Goal: Navigation & Orientation: Find specific page/section

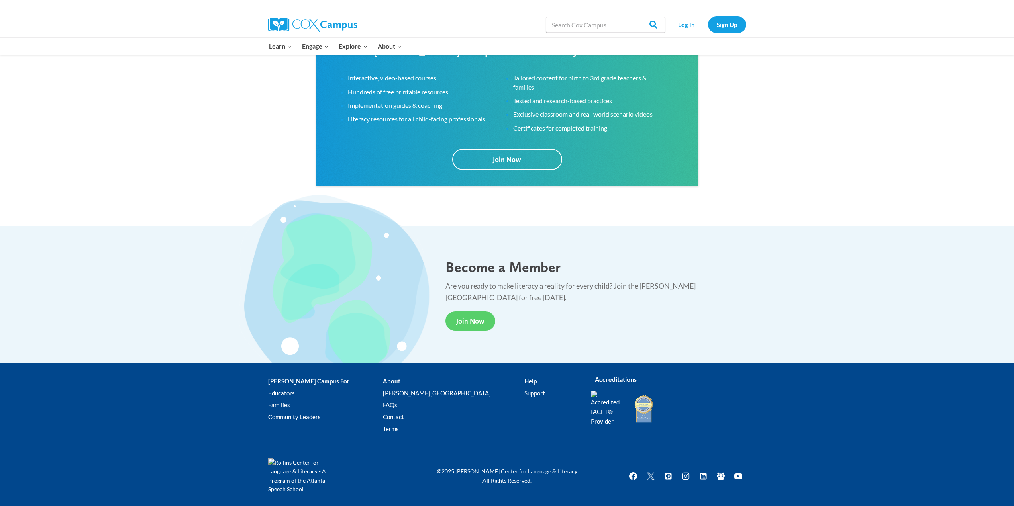
scroll to position [1389, 0]
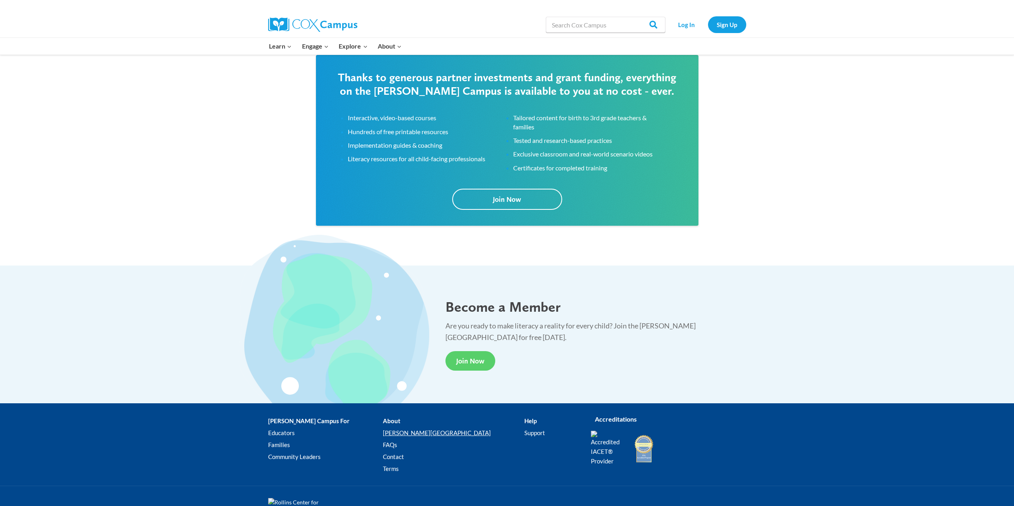
click at [409, 436] on link "[PERSON_NAME][GEOGRAPHIC_DATA]" at bounding box center [453, 433] width 141 height 12
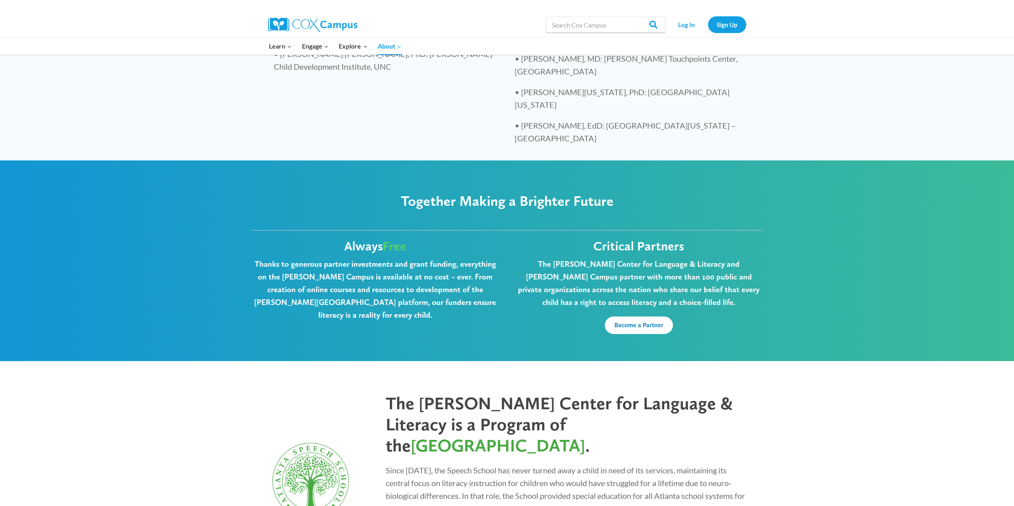
scroll to position [1951, 0]
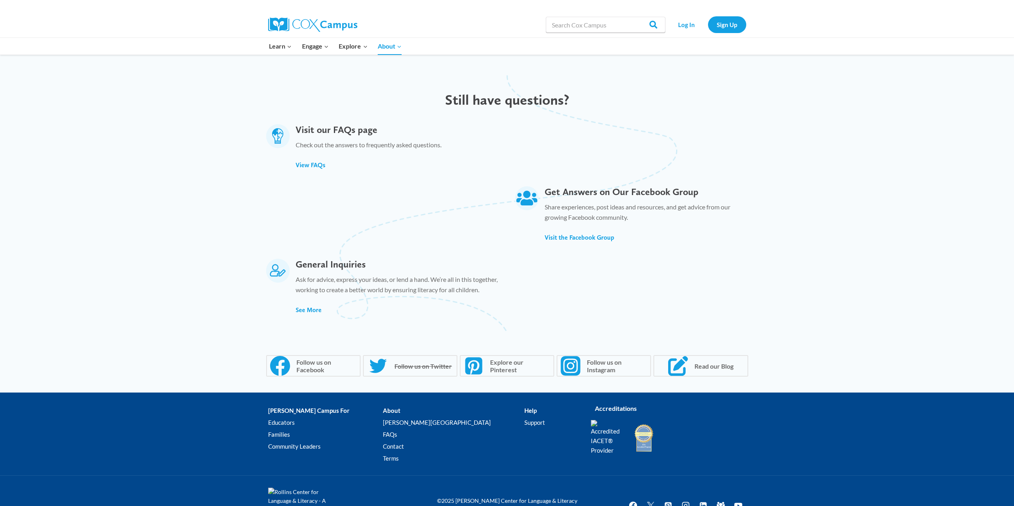
scroll to position [413, 0]
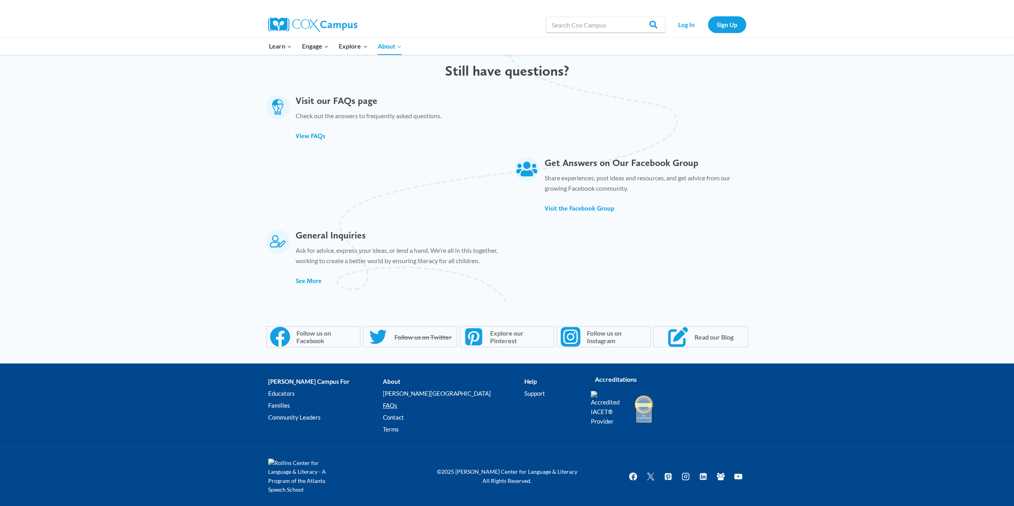
click at [394, 406] on link "FAQs" at bounding box center [453, 406] width 141 height 12
